Goal: Task Accomplishment & Management: Manage account settings

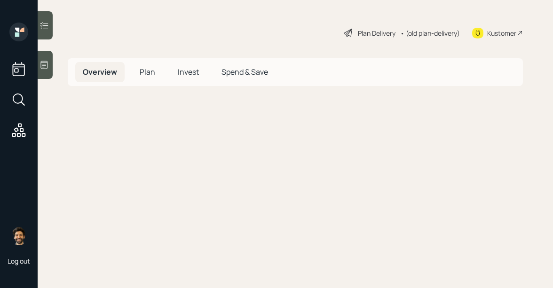
click at [143, 74] on span "Plan" at bounding box center [148, 72] width 16 height 10
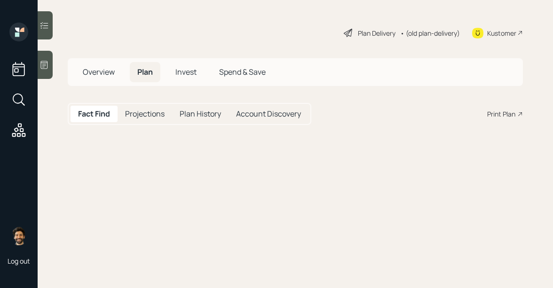
click at [181, 70] on span "Invest" at bounding box center [185, 72] width 21 height 10
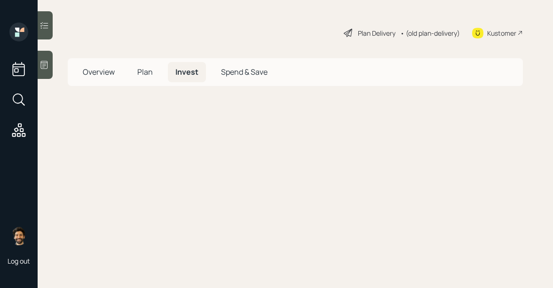
click at [97, 73] on span "Overview" at bounding box center [99, 72] width 32 height 10
click at [432, 31] on div "• (old plan-delivery)" at bounding box center [430, 33] width 60 height 10
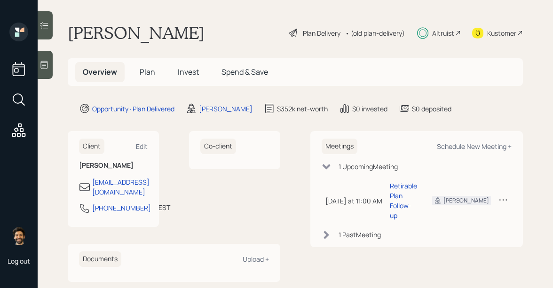
click at [385, 31] on div "• (old plan-delivery)" at bounding box center [375, 33] width 60 height 10
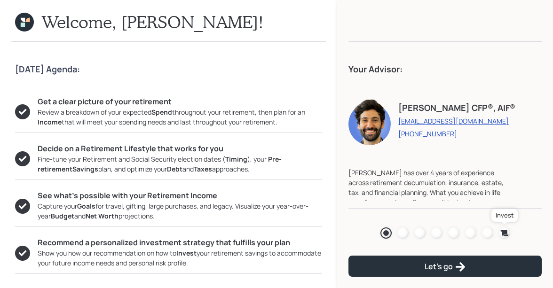
click at [502, 228] on icon at bounding box center [504, 232] width 9 height 9
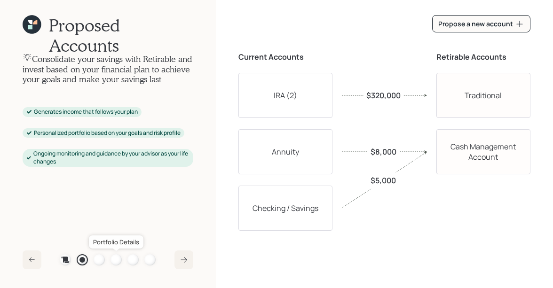
click at [112, 261] on div at bounding box center [115, 259] width 11 height 11
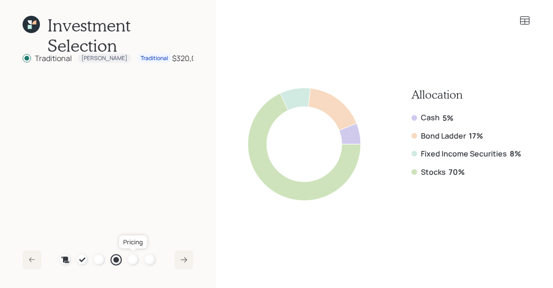
click at [134, 261] on div at bounding box center [132, 259] width 11 height 11
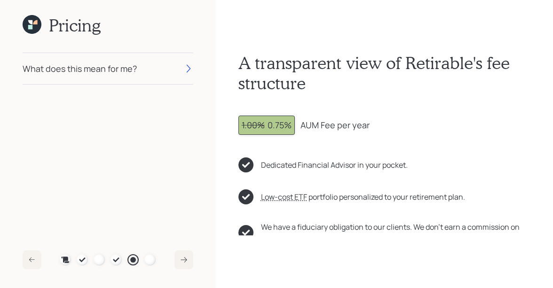
click at [163, 77] on div "What does this mean for me?" at bounding box center [108, 68] width 171 height 31
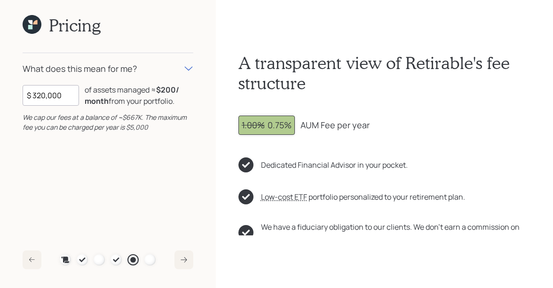
click at [55, 100] on input "$ 320,000" at bounding box center [51, 95] width 56 height 21
type input "$ 140,000"
click at [265, 131] on div "1.00% 0.75%" at bounding box center [267, 125] width 50 height 13
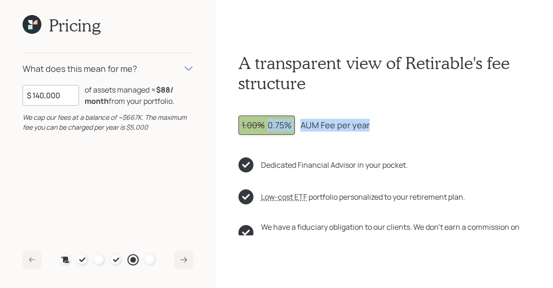
drag, startPoint x: 267, startPoint y: 126, endPoint x: 366, endPoint y: 128, distance: 98.7
click at [366, 128] on div "1.00% 0.75% AUM Fee per year" at bounding box center [384, 125] width 292 height 19
drag, startPoint x: 160, startPoint y: 87, endPoint x: 174, endPoint y: 89, distance: 13.8
click at [173, 89] on b "$88 / month" at bounding box center [129, 96] width 89 height 22
click at [159, 86] on b "$88 / month" at bounding box center [129, 96] width 89 height 22
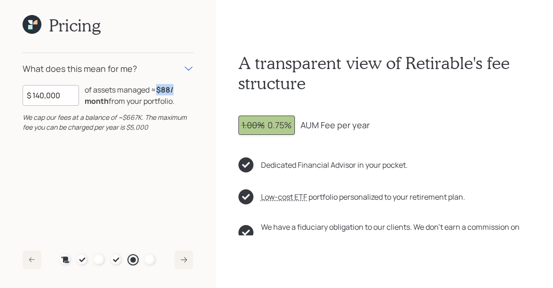
drag, startPoint x: 157, startPoint y: 90, endPoint x: 174, endPoint y: 93, distance: 18.2
click at [174, 93] on div "of assets managed ≈ $88 / month from your portfolio ." at bounding box center [139, 95] width 109 height 23
click at [67, 259] on icon at bounding box center [66, 260] width 8 height 6
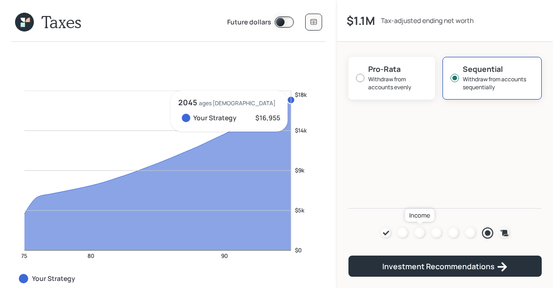
click at [425, 233] on div at bounding box center [419, 233] width 11 height 11
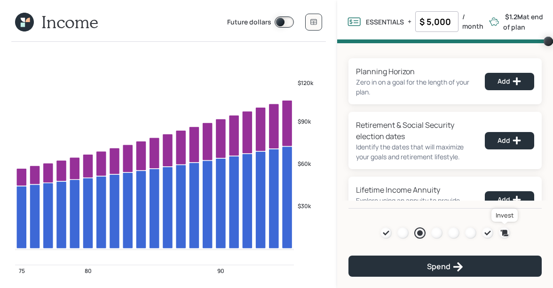
click at [501, 230] on icon at bounding box center [504, 232] width 9 height 9
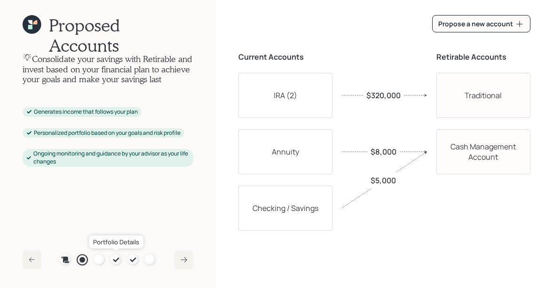
click at [115, 260] on icon at bounding box center [116, 260] width 6 height 5
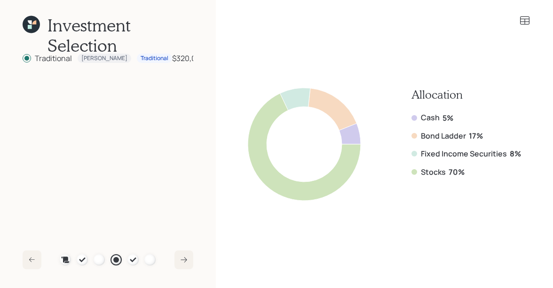
click at [31, 26] on icon at bounding box center [30, 27] width 4 height 4
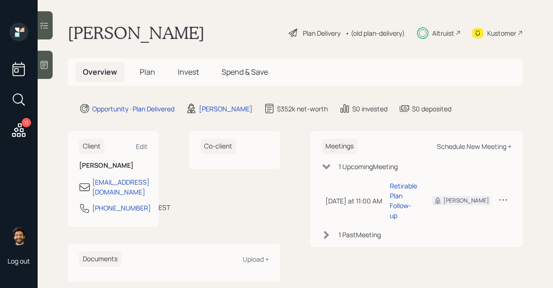
click at [492, 149] on div "Schedule New Meeting +" at bounding box center [474, 146] width 75 height 9
select select "f14b762f-c7c2-4b89-9227-8fa891345eea"
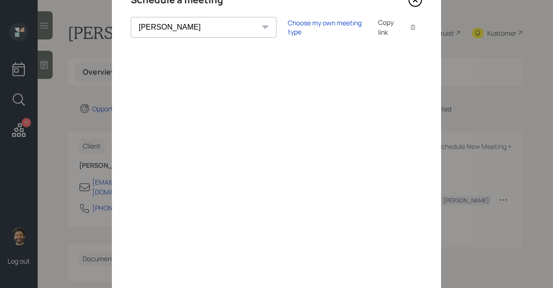
scroll to position [18, 0]
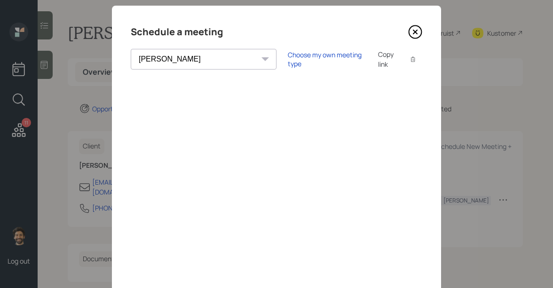
click at [415, 33] on icon at bounding box center [415, 32] width 14 height 14
